Goal: Book appointment/travel/reservation

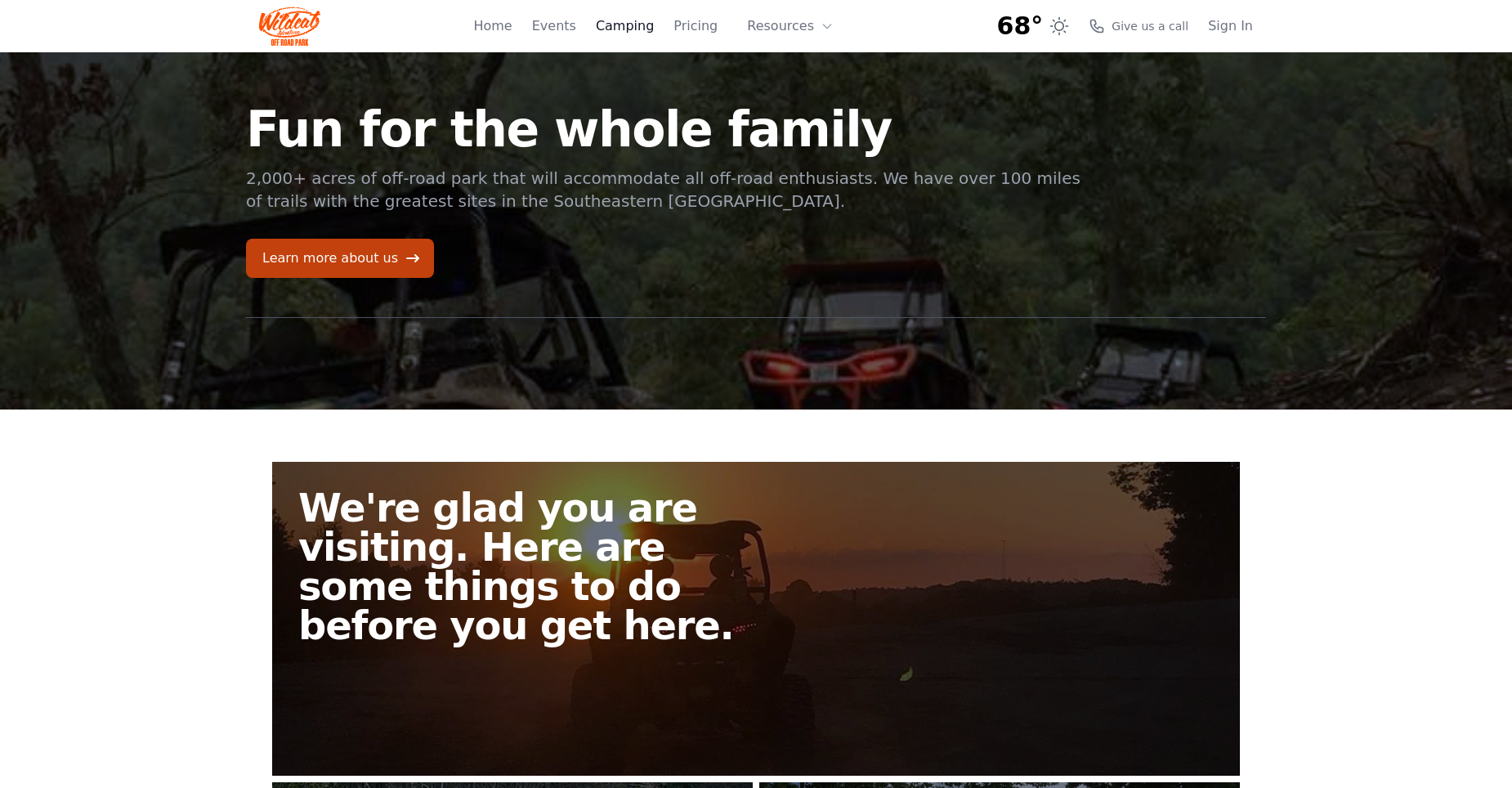
click at [636, 30] on link "Camping" at bounding box center [624, 26] width 58 height 19
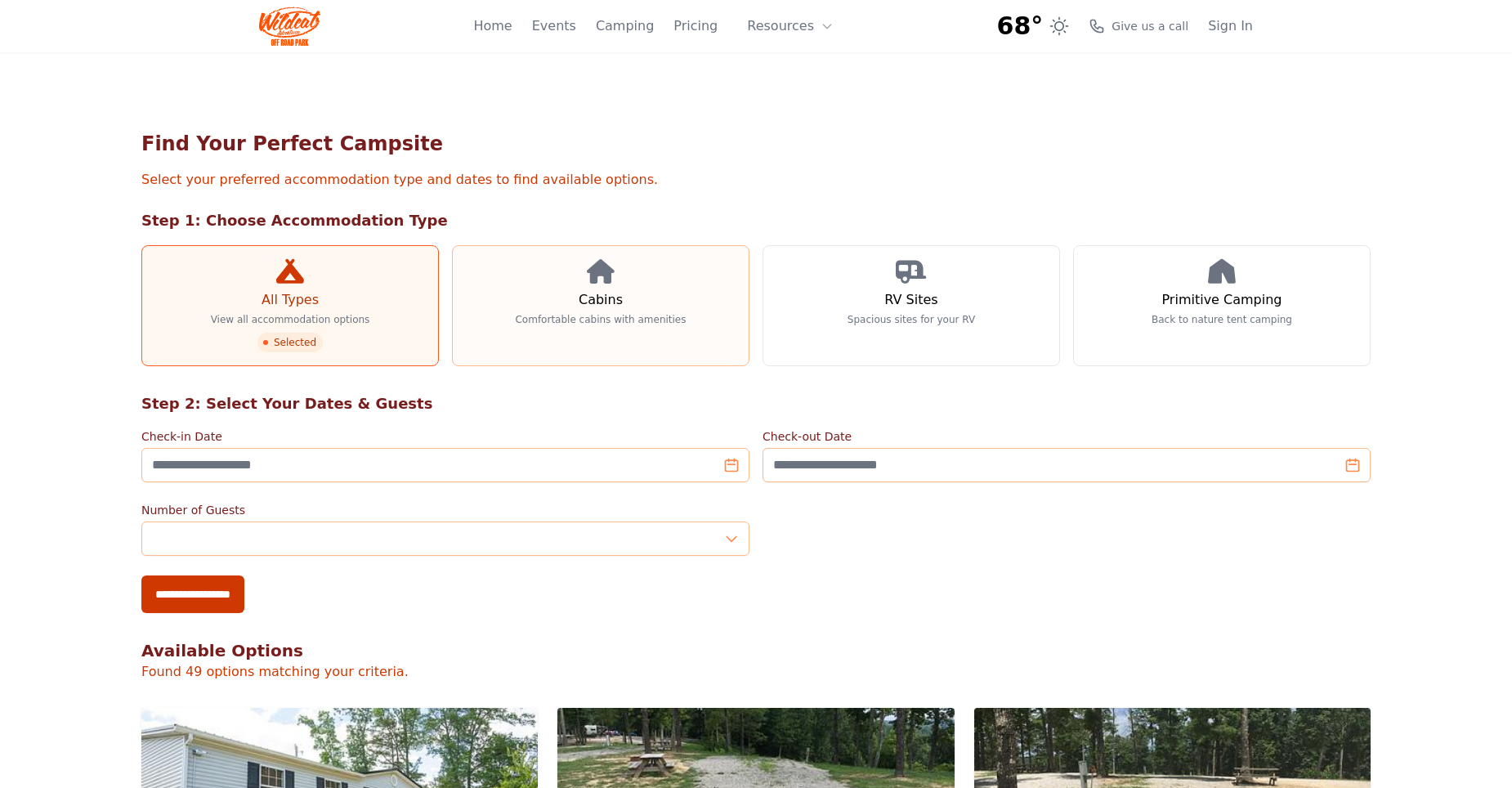
click at [595, 266] on icon at bounding box center [601, 270] width 28 height 24
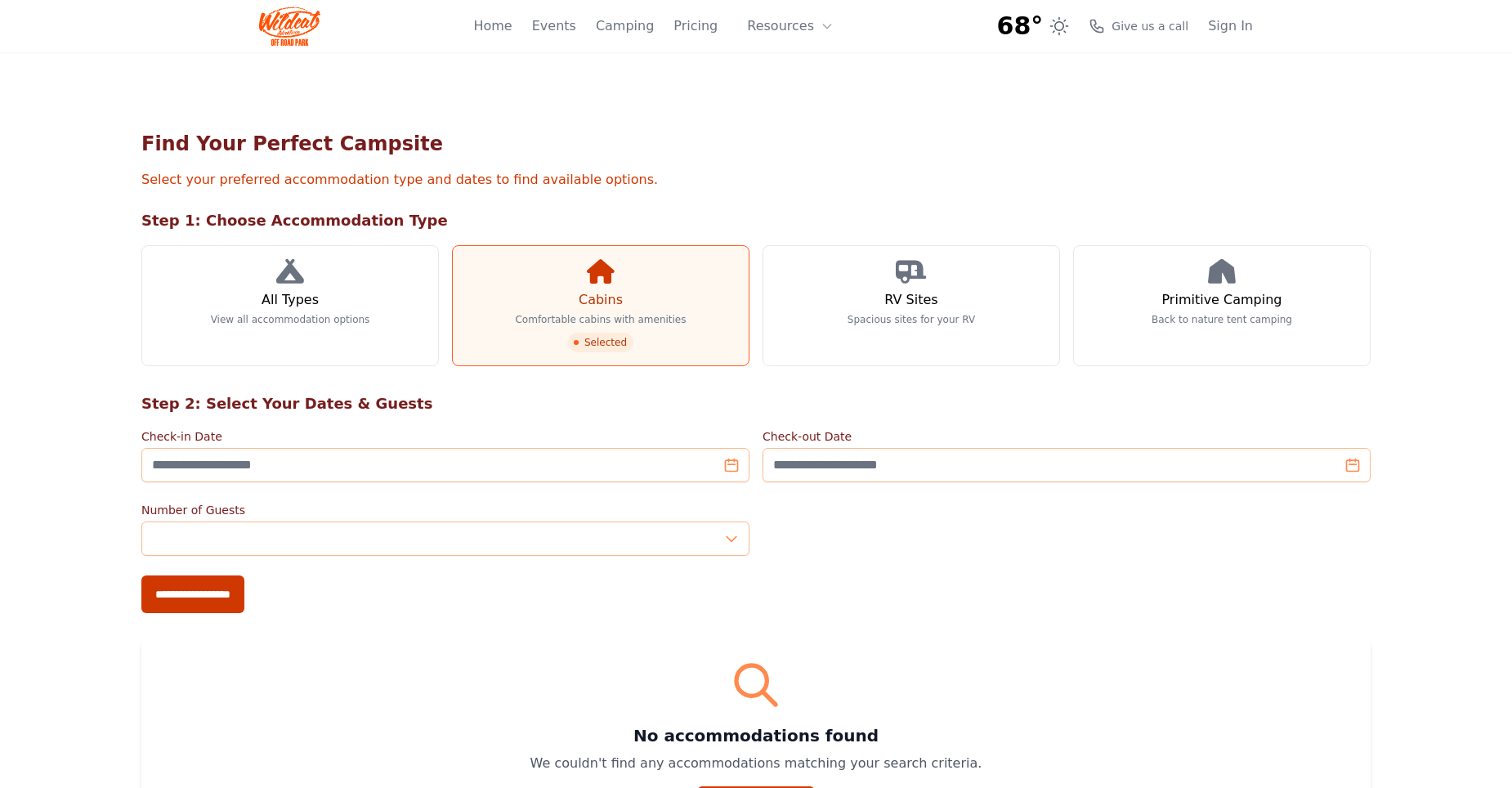
click at [599, 286] on link "Cabins Comfortable cabins with amenities Selected" at bounding box center [601, 306] width 297 height 121
click at [509, 26] on link "Home" at bounding box center [493, 26] width 39 height 19
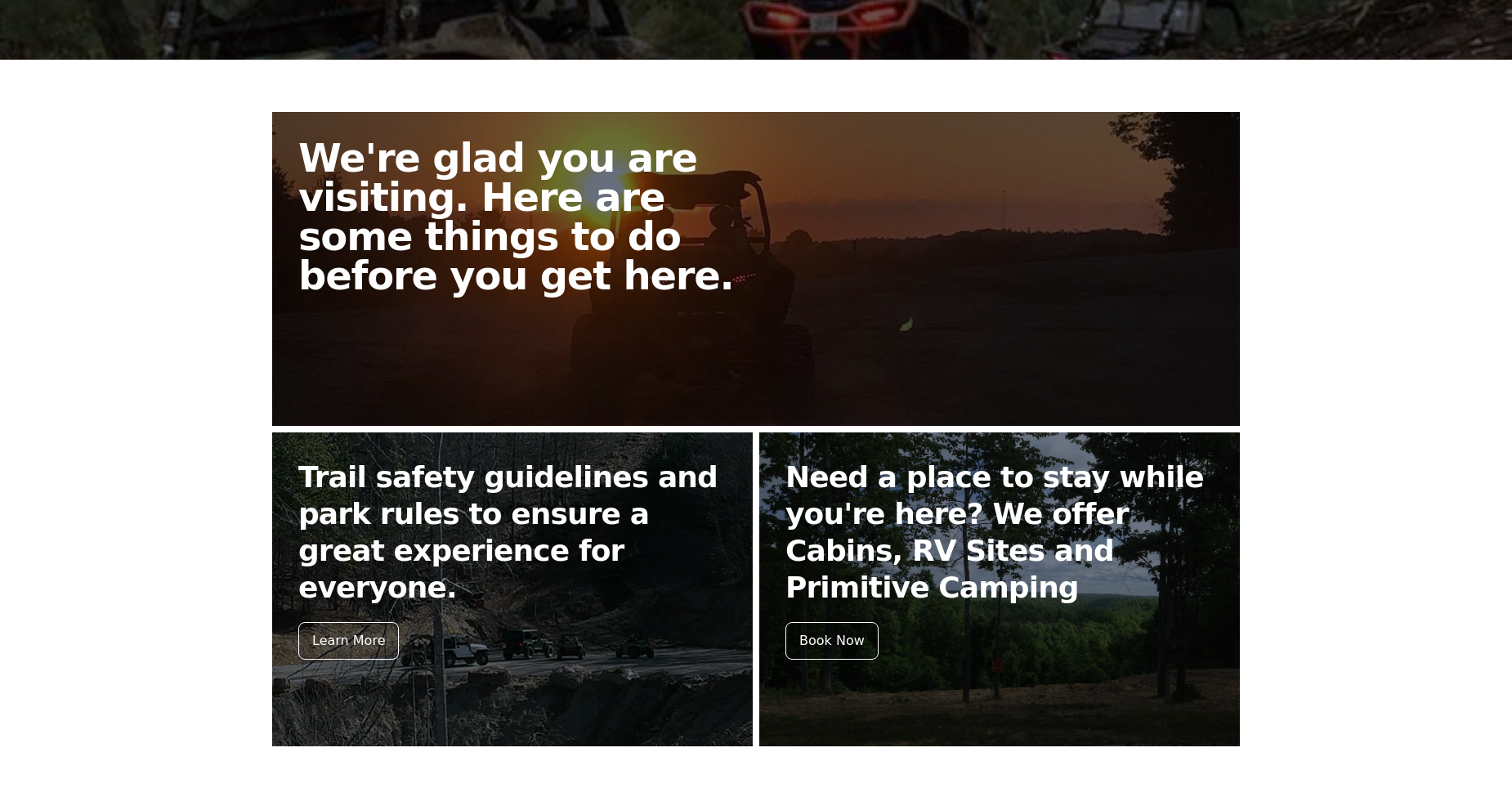
scroll to position [409, 0]
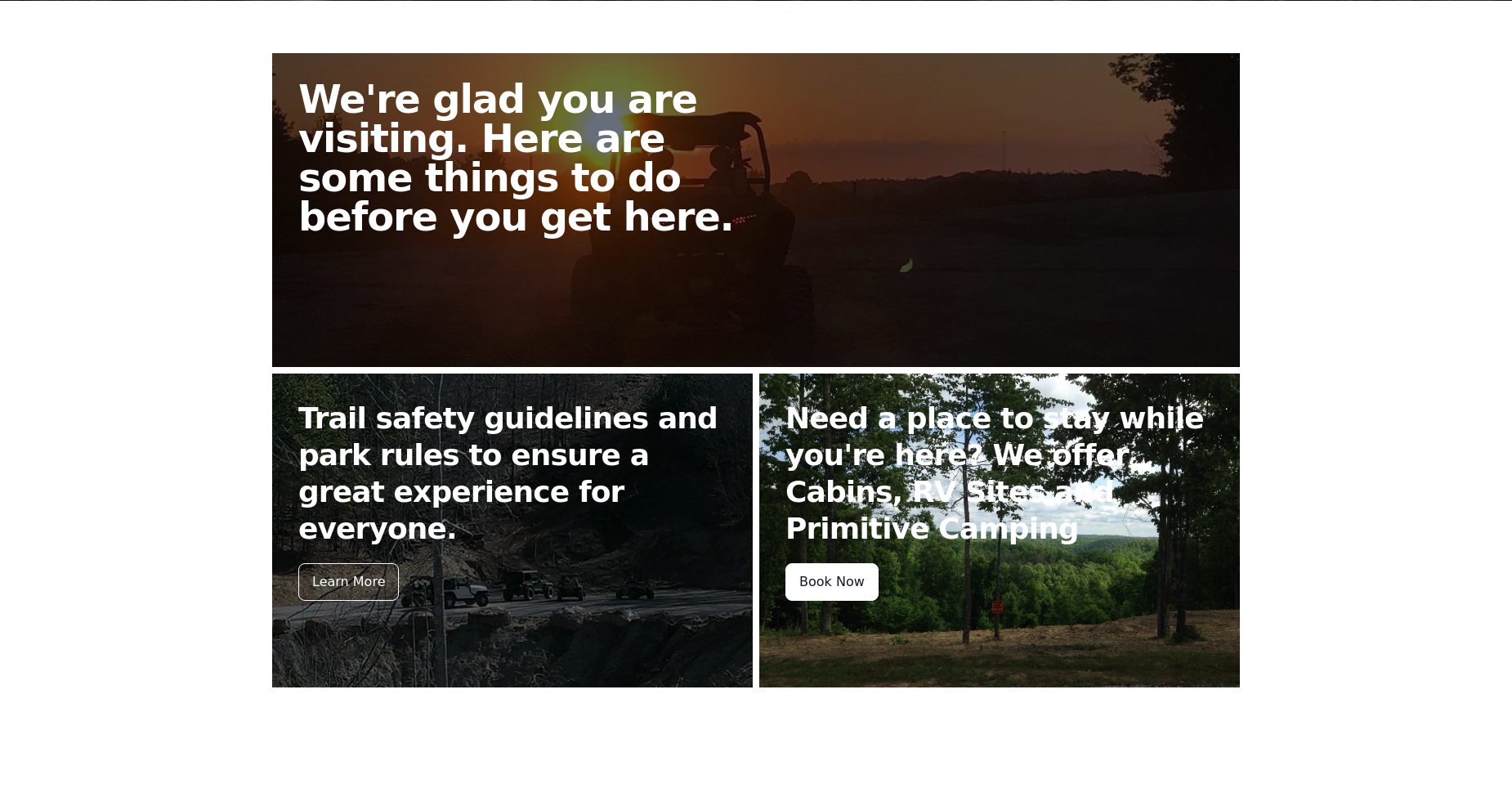
click at [847, 576] on div "Book Now" at bounding box center [832, 581] width 93 height 38
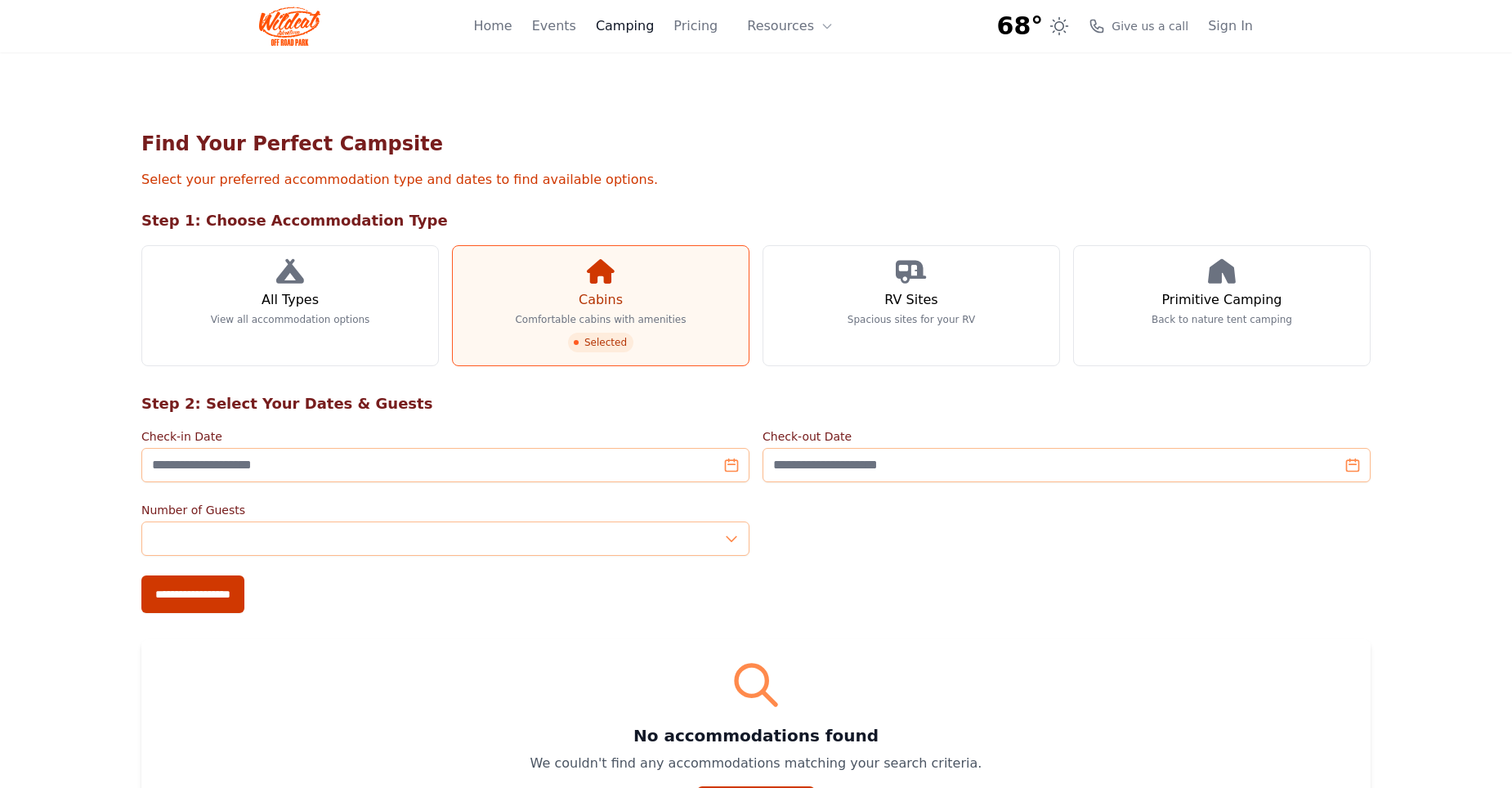
click at [648, 26] on link "Camping" at bounding box center [624, 26] width 58 height 19
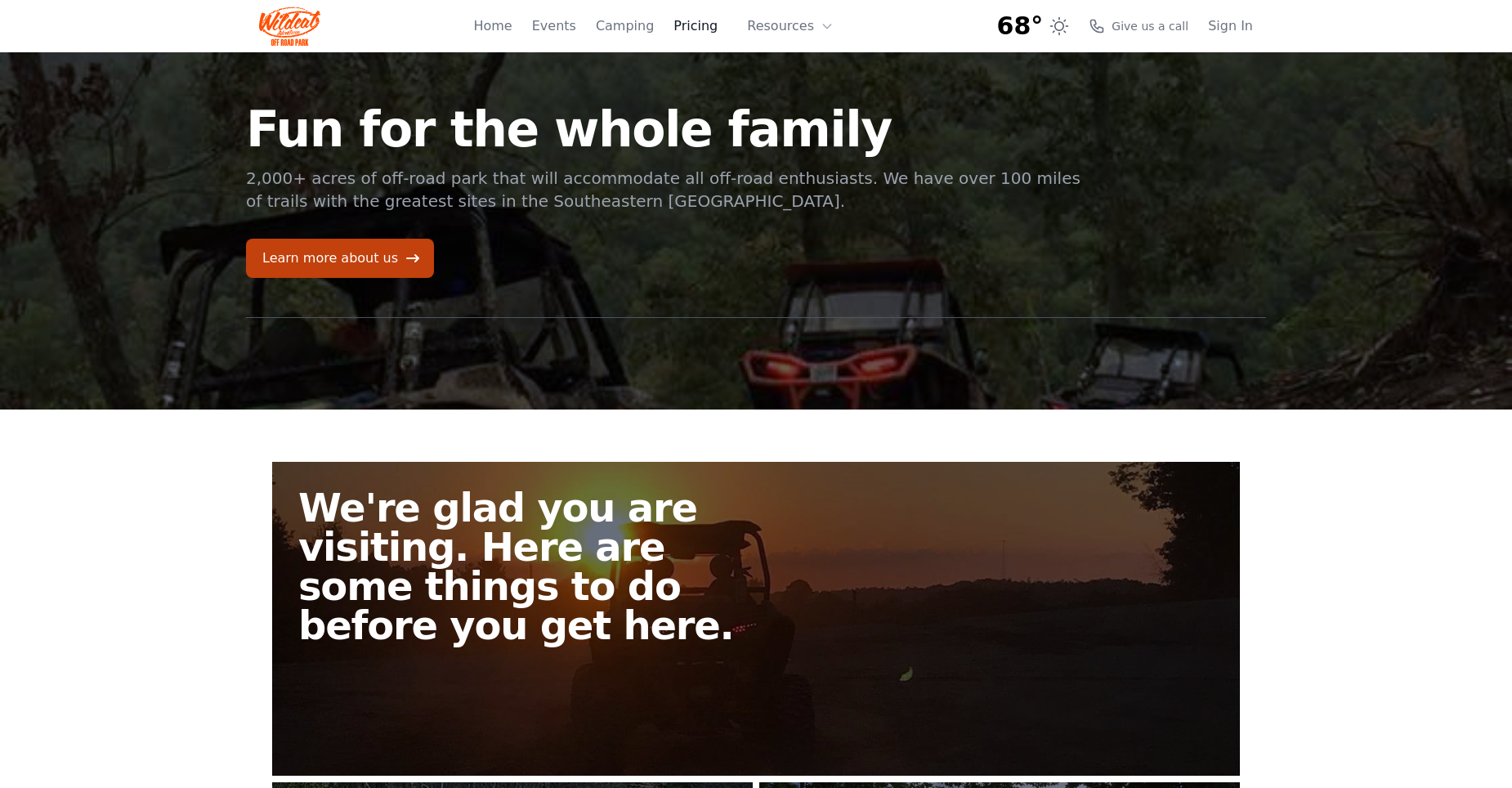
click at [714, 27] on link "Pricing" at bounding box center [695, 26] width 44 height 19
click at [512, 28] on link "Home" at bounding box center [493, 26] width 39 height 19
